Goal: Information Seeking & Learning: Learn about a topic

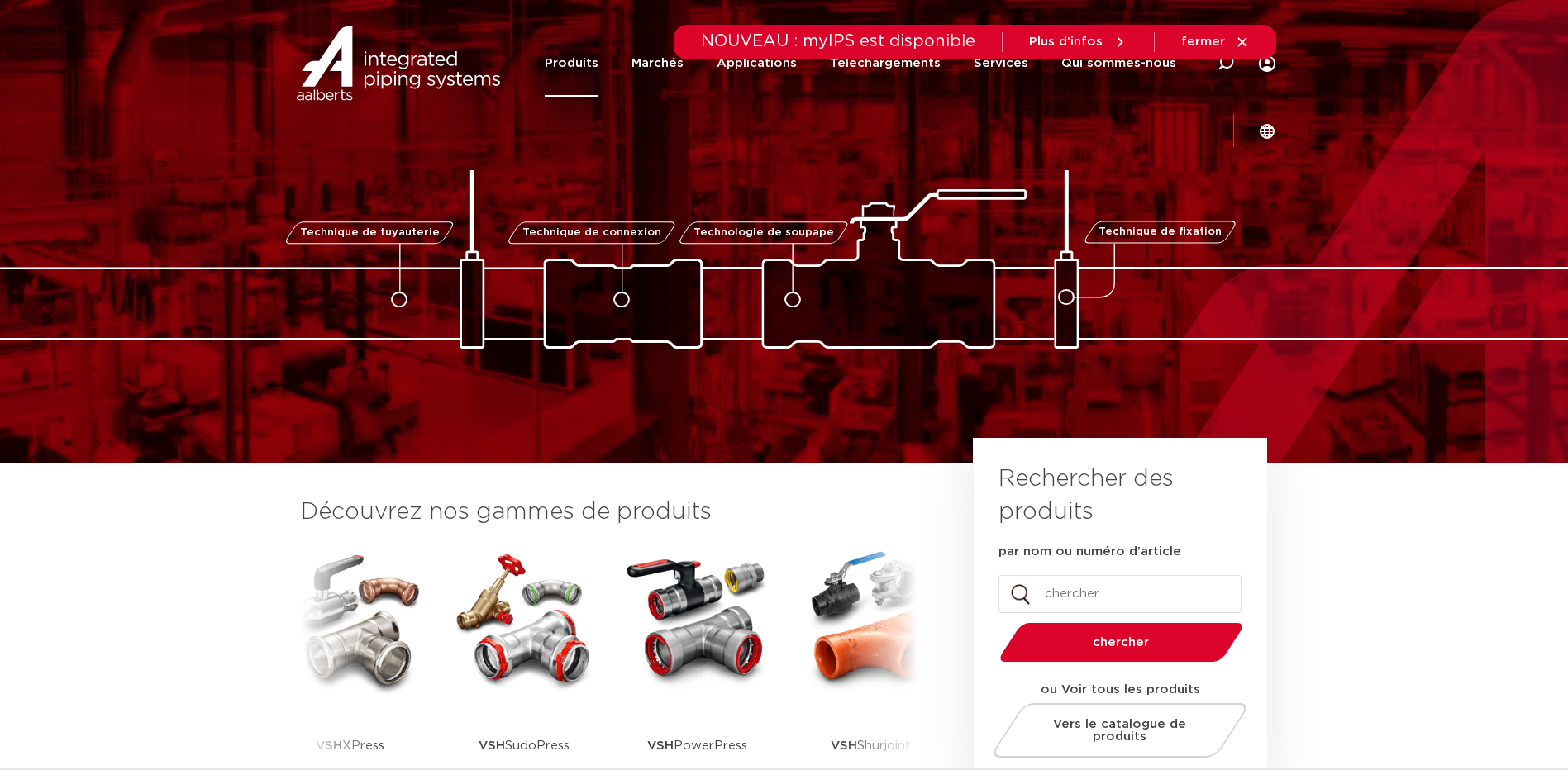
click at [545, 60] on link "Produits" at bounding box center [572, 63] width 54 height 67
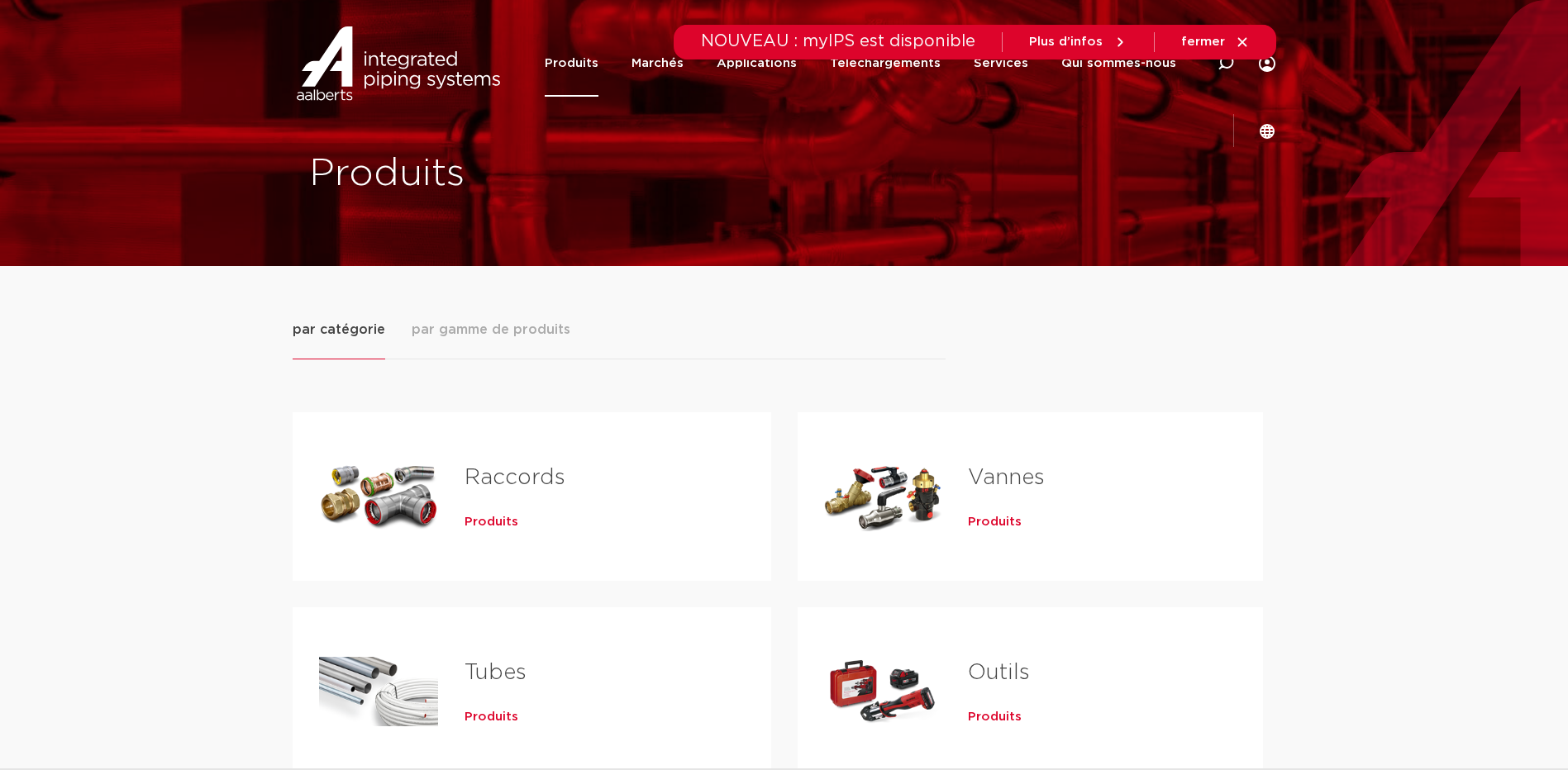
click at [538, 59] on div "NOUVEAU : myIPS est disponible Plus d’infos fermer" at bounding box center [784, 42] width 984 height 35
click at [503, 326] on span "par gamme de produits" at bounding box center [490, 330] width 158 height 20
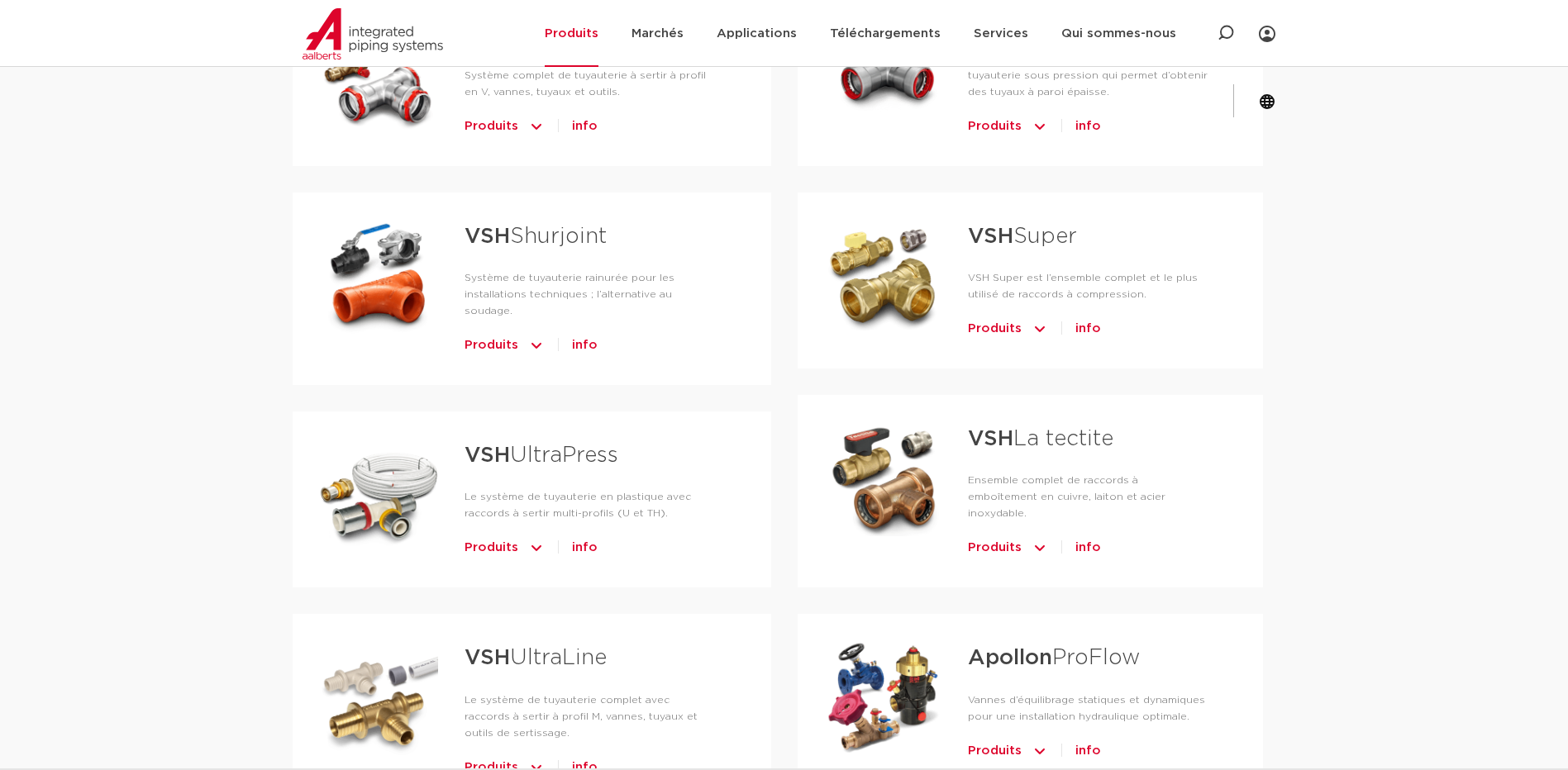
scroll to position [661, 0]
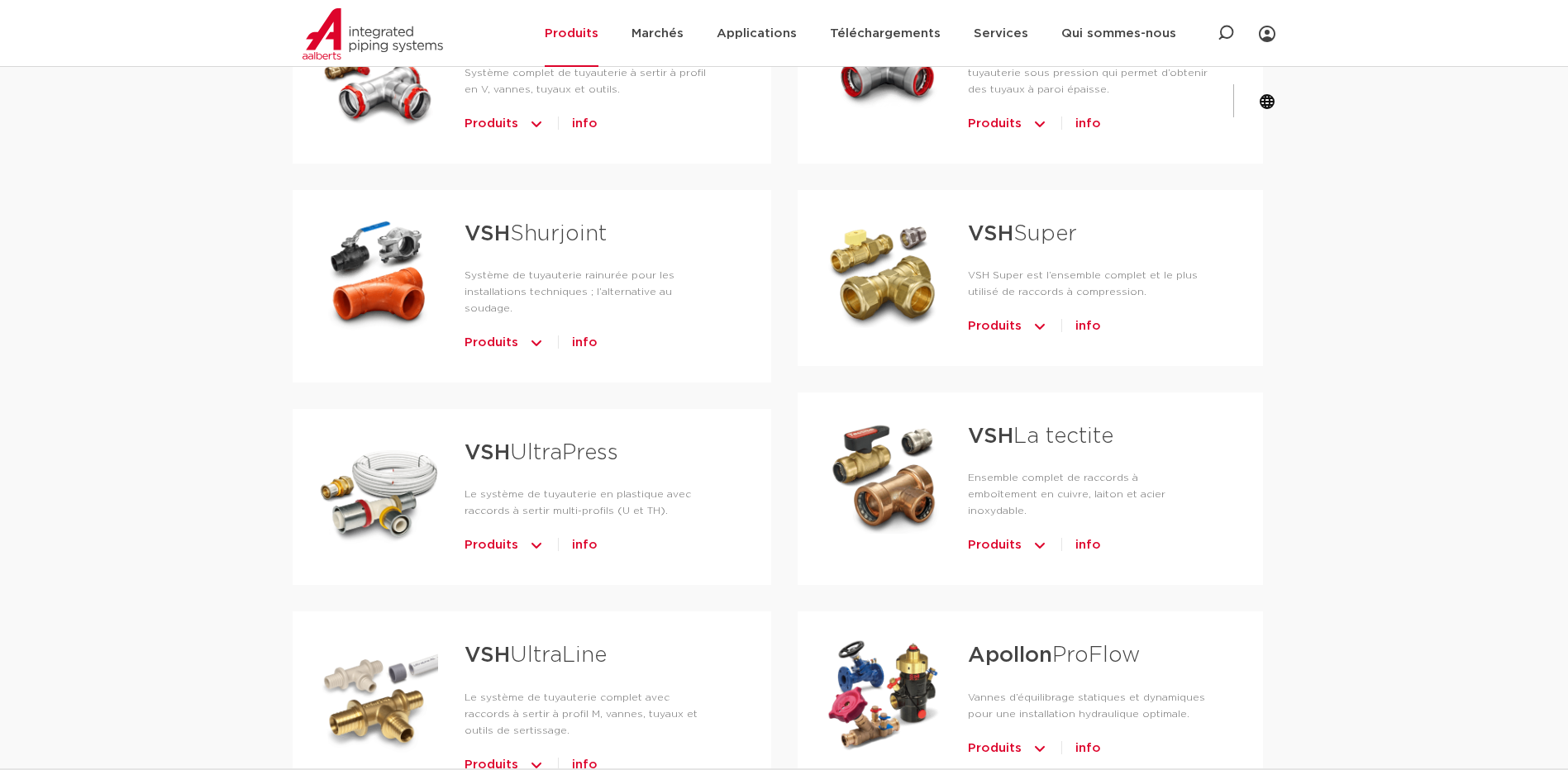
click at [505, 330] on span "Produits" at bounding box center [491, 343] width 54 height 27
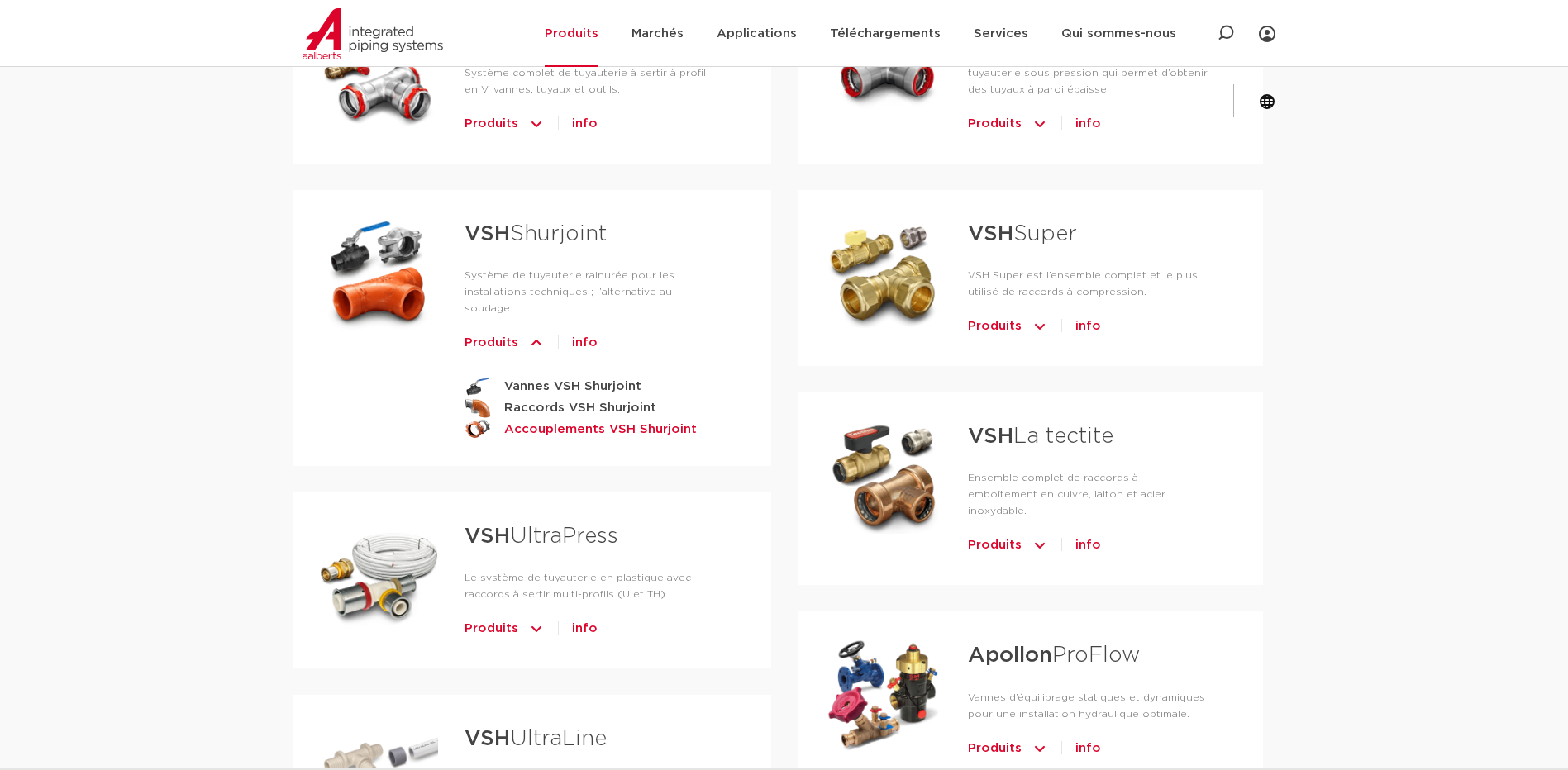
click at [551, 419] on strong "Accouplements VSH Shurjoint" at bounding box center [600, 428] width 192 height 21
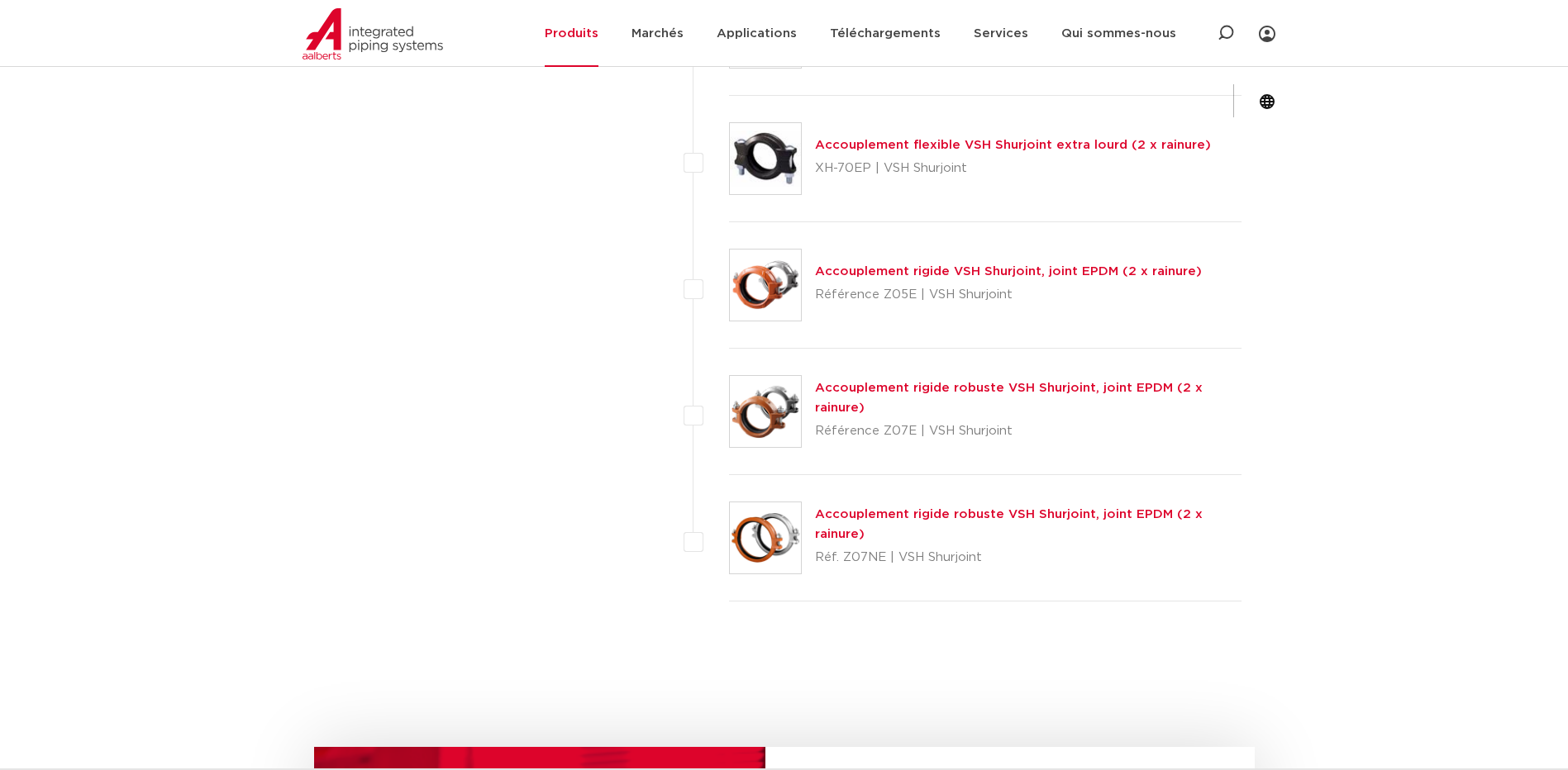
scroll to position [1570, 0]
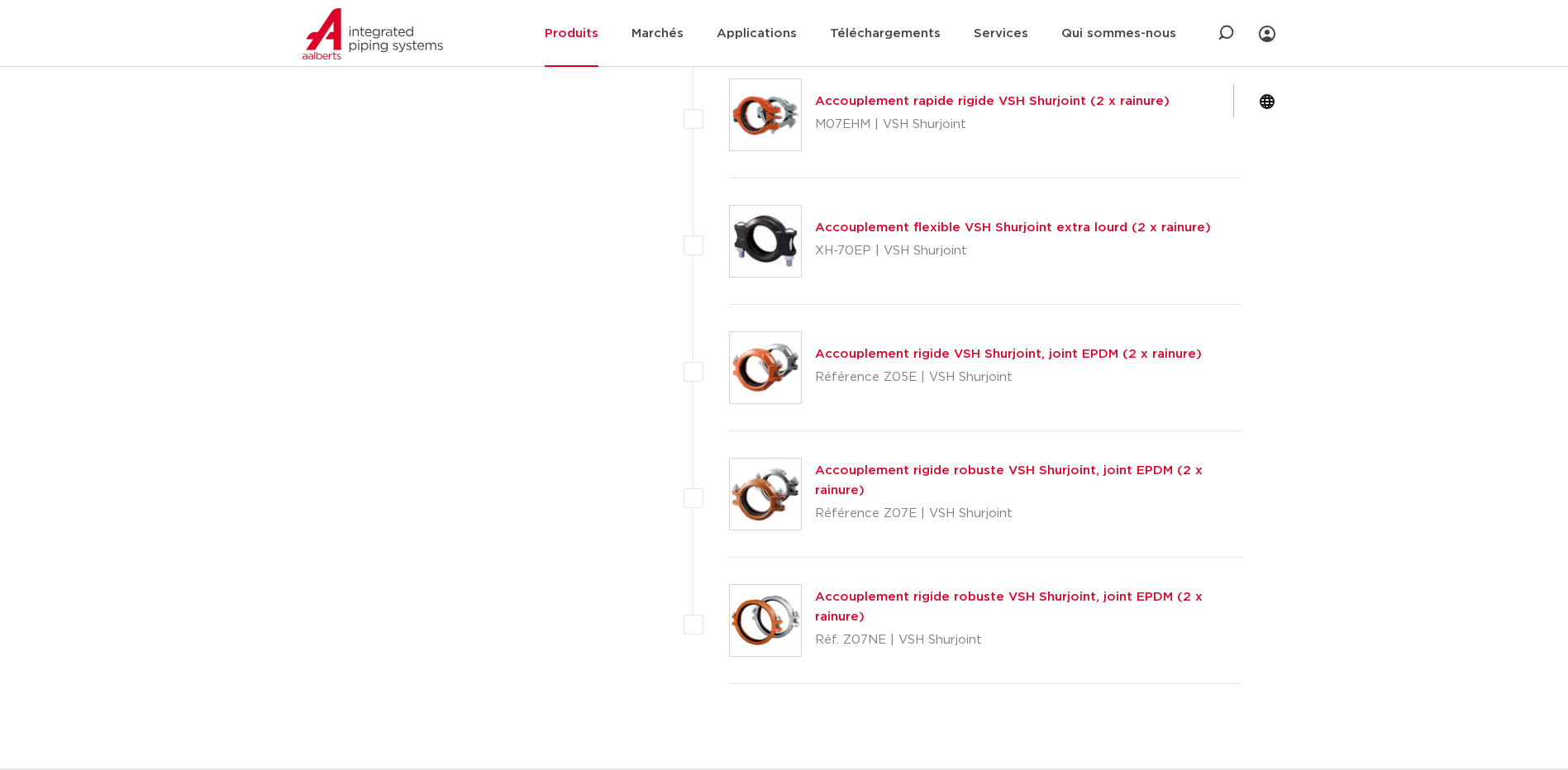
click at [905, 354] on link "Accouplement rigide VSH Shurjoint, joint EPDM (2 x rainure)" at bounding box center [1008, 354] width 386 height 13
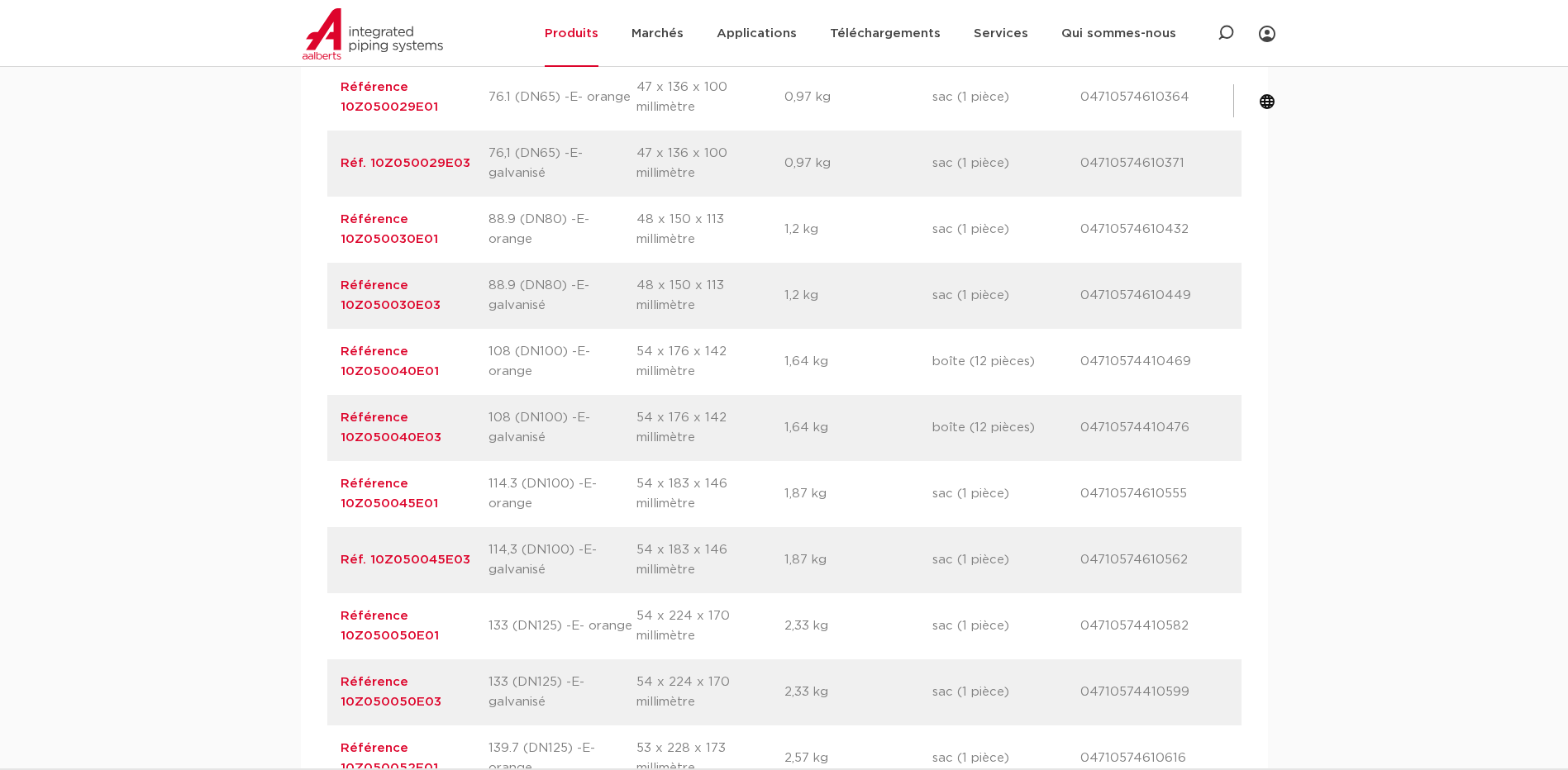
scroll to position [1653, 0]
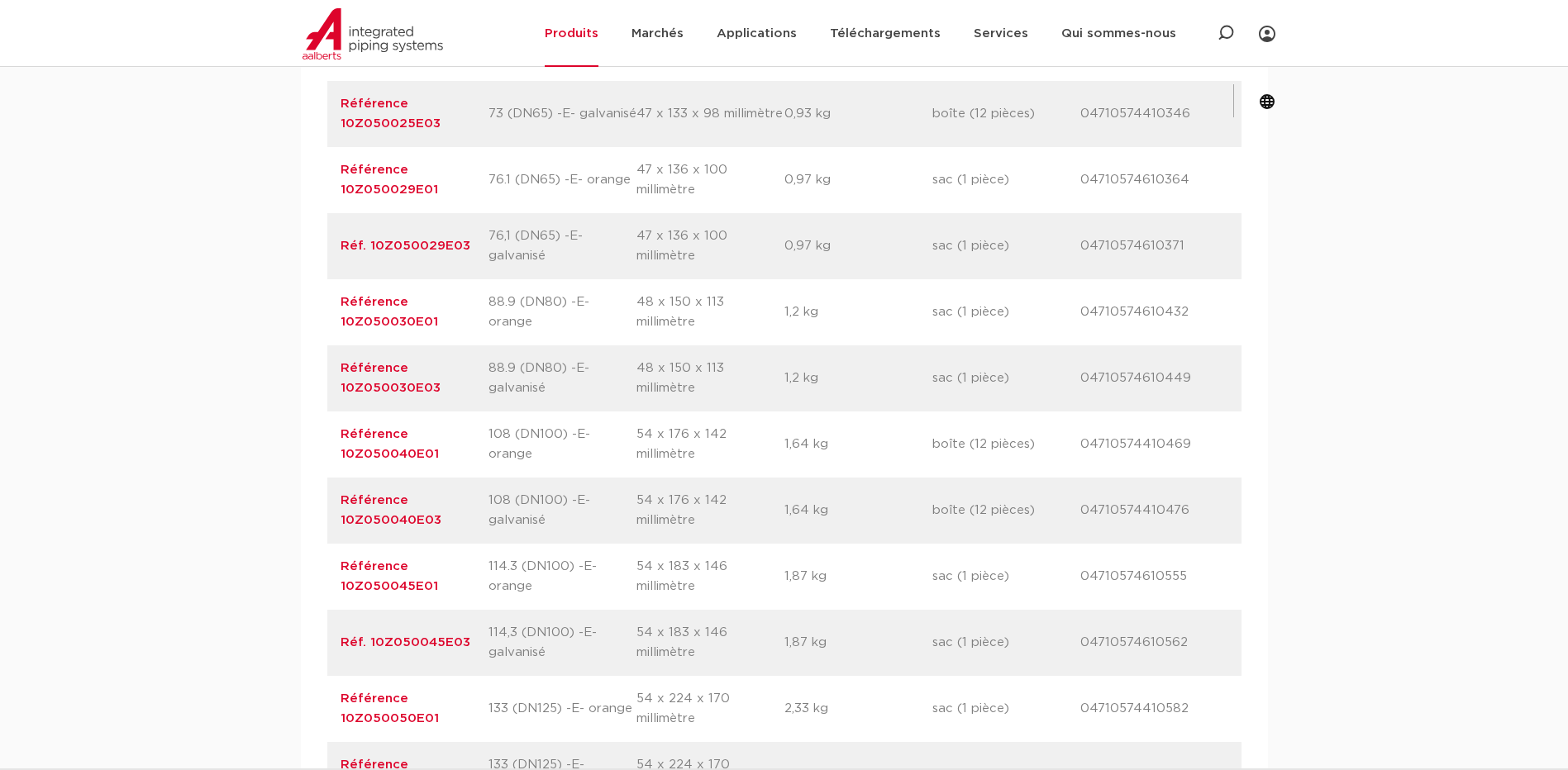
click at [1454, 377] on div "assortiment [GEOGRAPHIC_DATA] specificaties downloads ETIM sustainability assor…" at bounding box center [784, 522] width 1568 height 2183
